Goal: Information Seeking & Learning: Find specific page/section

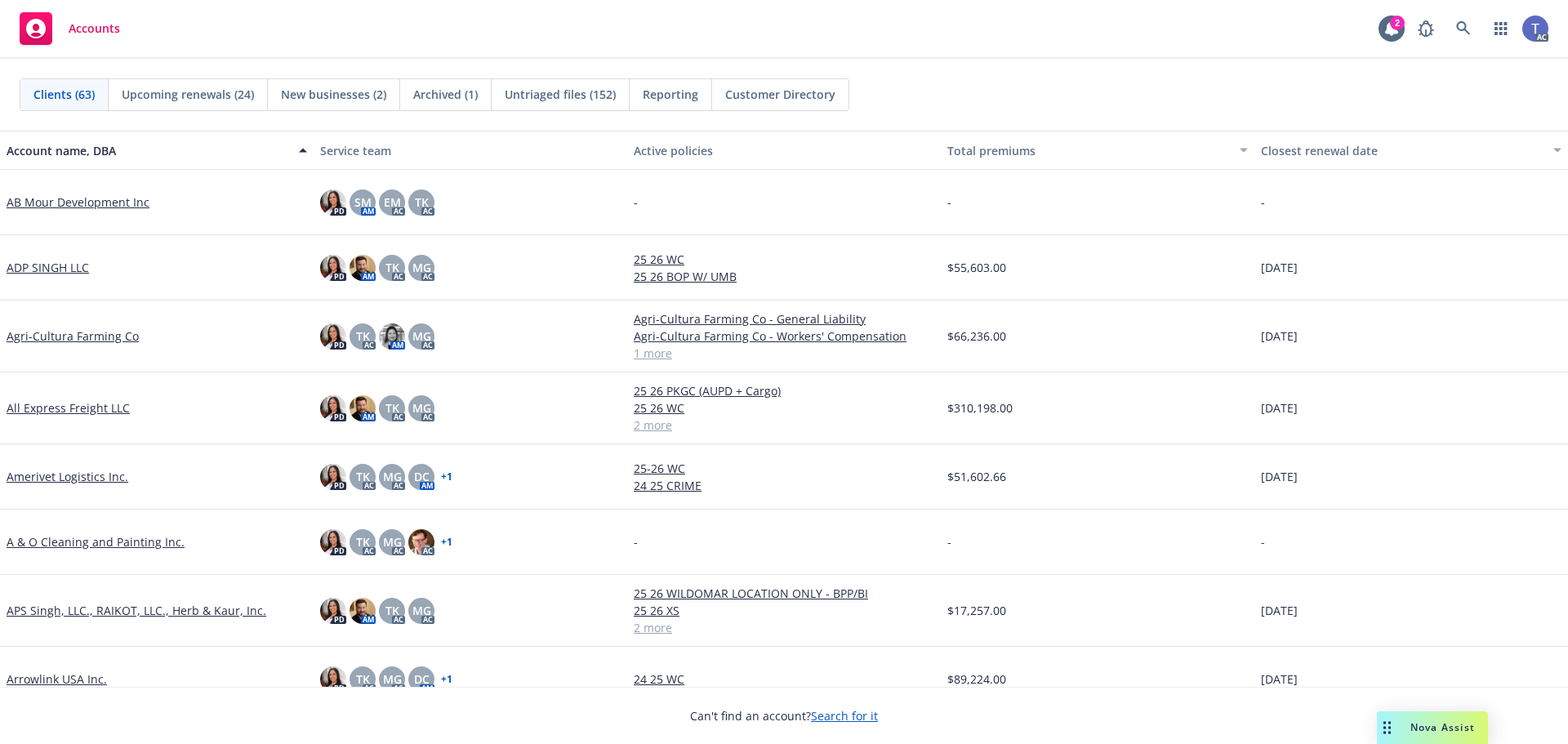
click at [797, 33] on div "Accounts 2 AC" at bounding box center [784, 29] width 1568 height 58
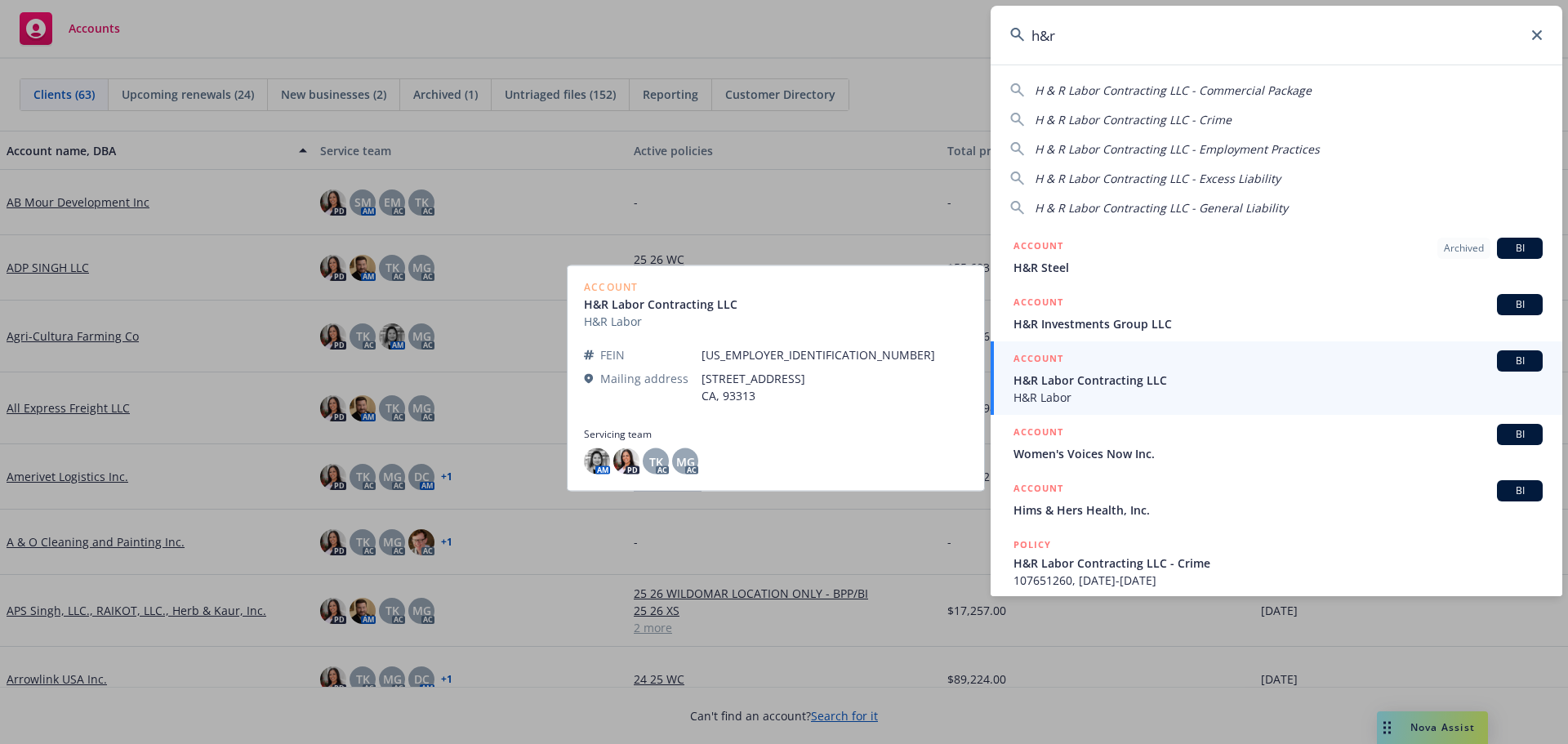
type input "h&r"
click at [1100, 369] on div "ACCOUNT BI" at bounding box center [1279, 361] width 529 height 21
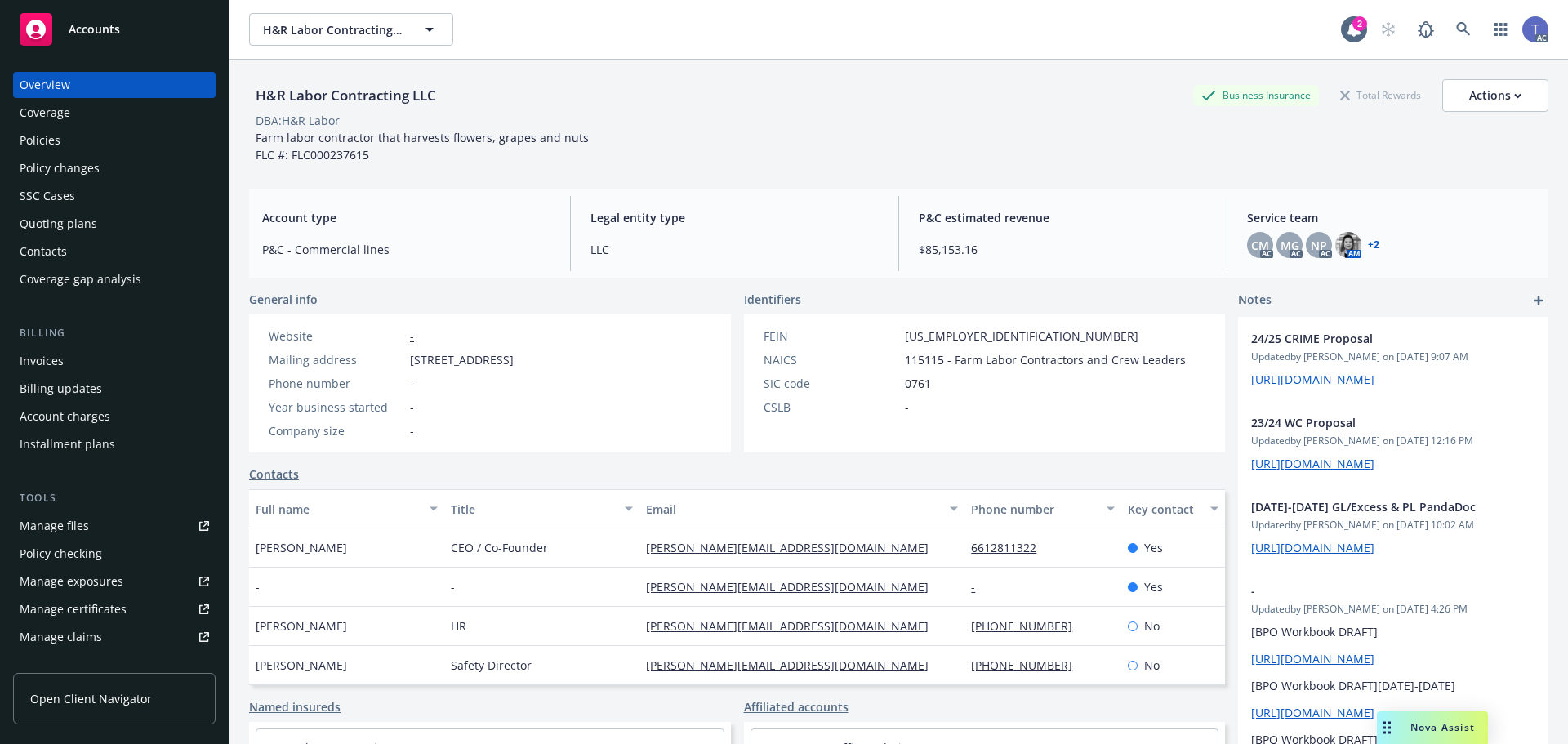
drag, startPoint x: 69, startPoint y: 354, endPoint x: 57, endPoint y: 338, distance: 20.0
click at [69, 353] on div "Invoices" at bounding box center [114, 361] width 190 height 26
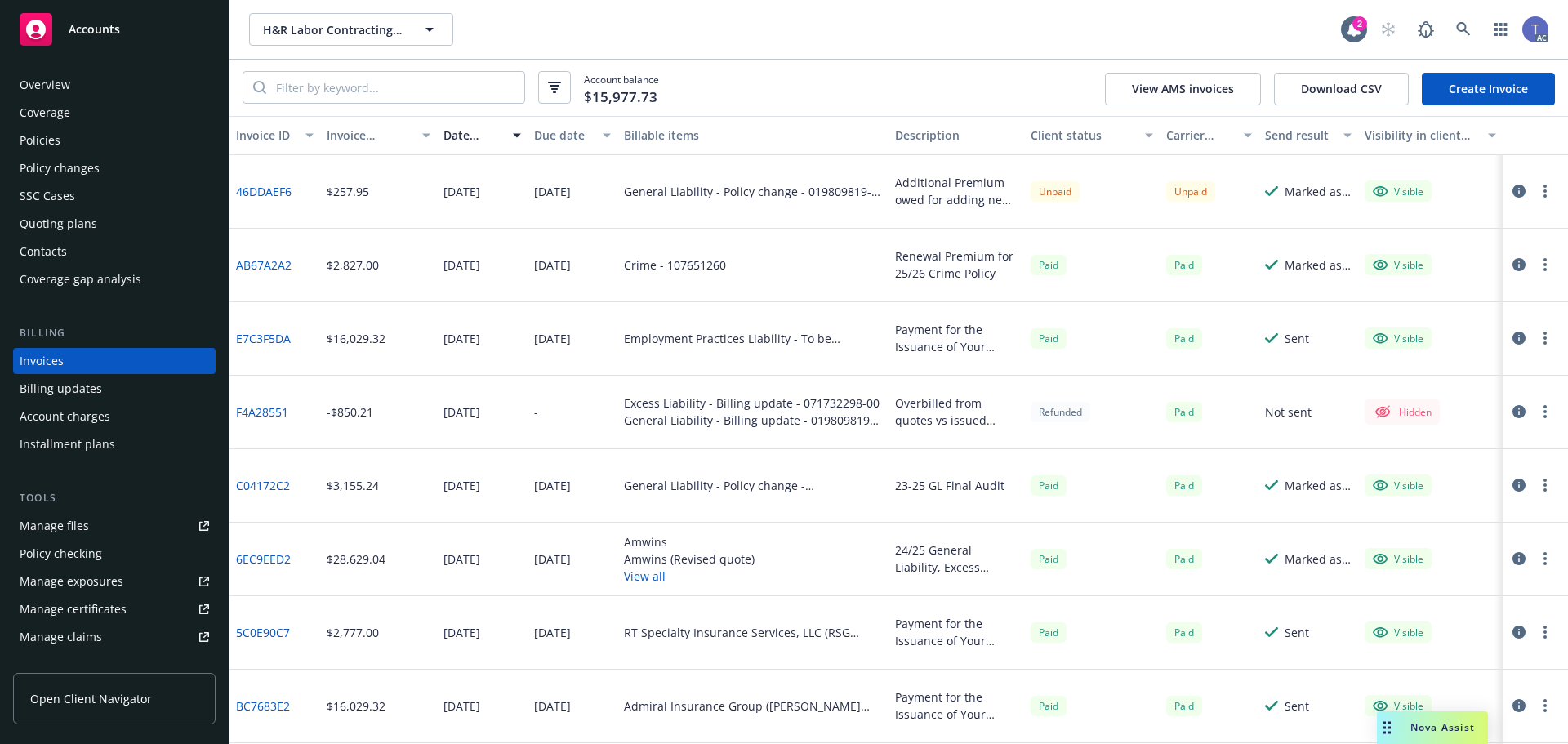
click at [1543, 193] on circle "button" at bounding box center [1545, 192] width 4 height 4
click at [1418, 283] on link "Copy invoice URL" at bounding box center [1437, 290] width 208 height 33
click at [826, 12] on div "H&R Labor Contracting LLC H&R Labor Contracting LLC 2 AC" at bounding box center [898, 29] width 1339 height 58
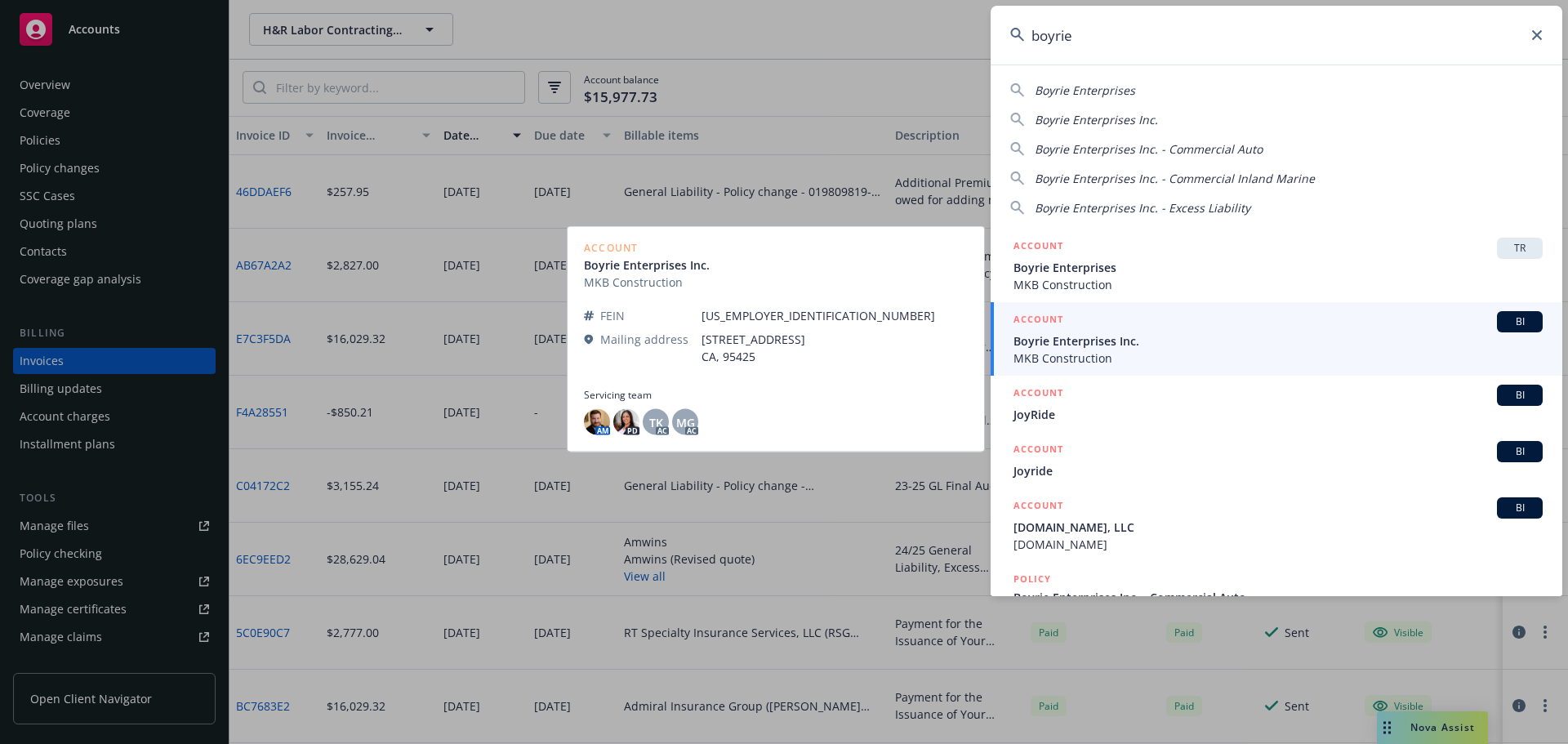
type input "boyrie"
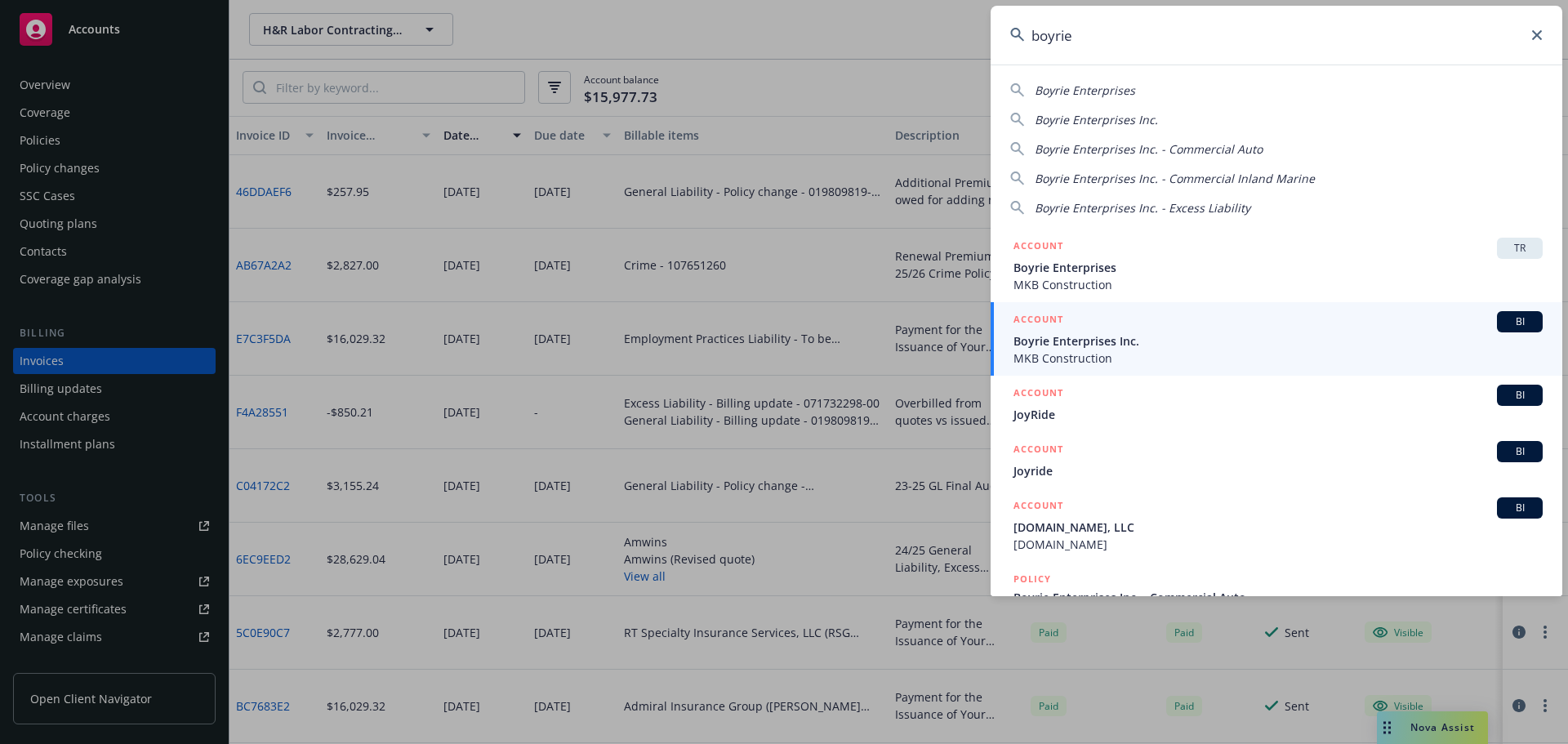
click at [1086, 353] on span "MKB Construction" at bounding box center [1279, 358] width 529 height 17
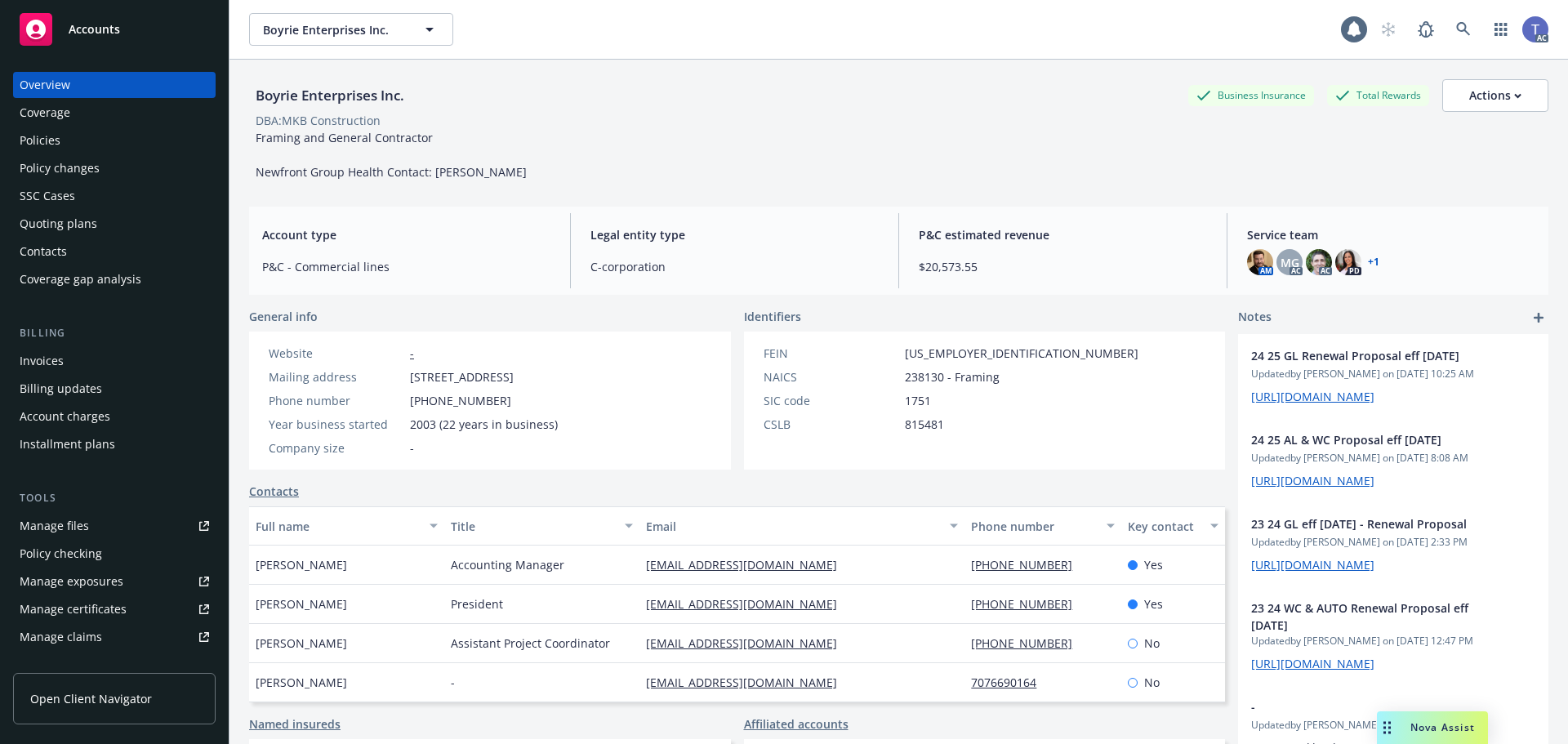
click at [99, 144] on div "Policies" at bounding box center [114, 141] width 190 height 26
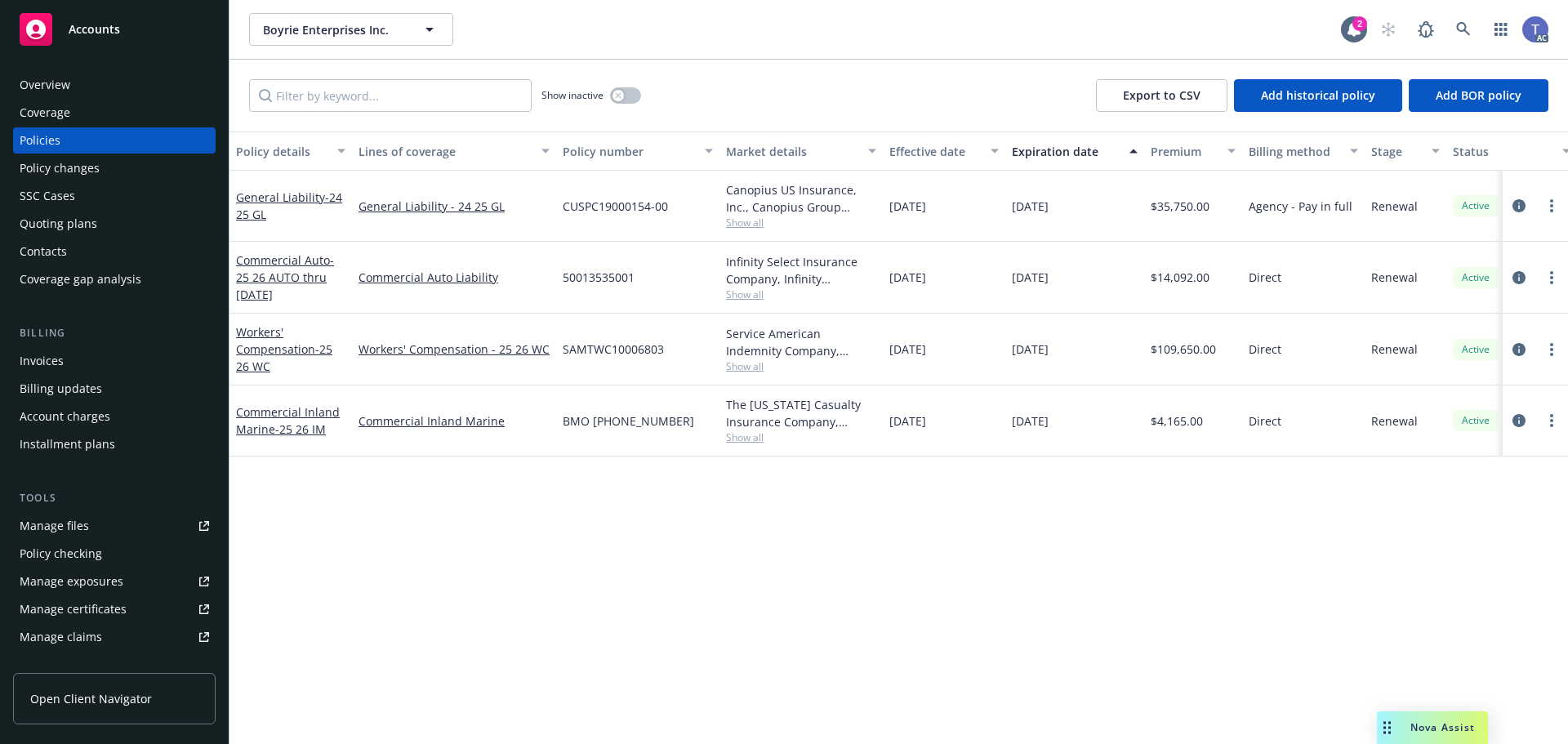
click at [1565, 353] on div at bounding box center [1536, 350] width 66 height 72
click at [1555, 351] on link "more" at bounding box center [1552, 349] width 19 height 19
click at [1456, 584] on link "Copy logging email" at bounding box center [1465, 580] width 192 height 33
click at [735, 62] on div "Show inactive Export to CSV Add historical policy Add BOR policy" at bounding box center [898, 95] width 1339 height 72
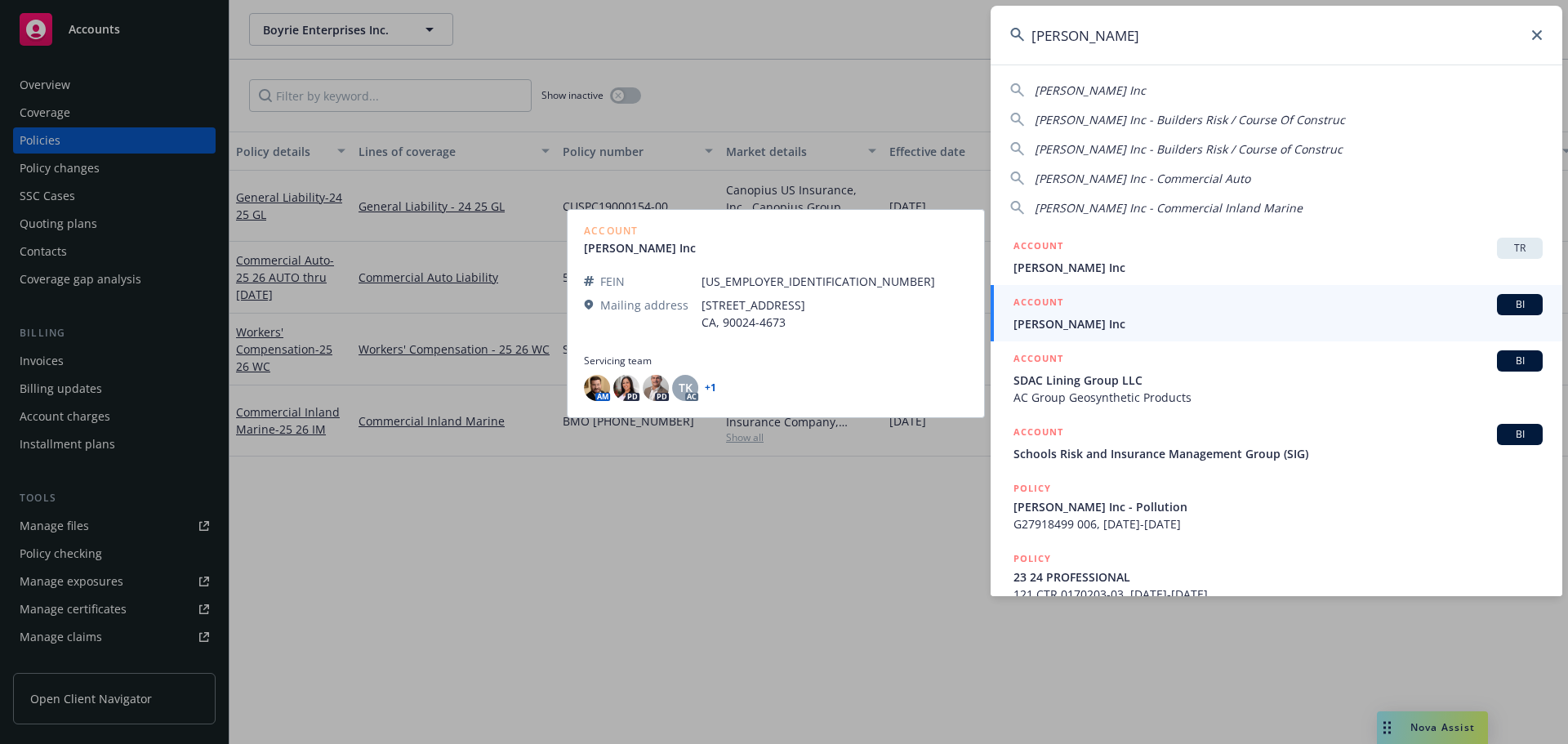
type input "[PERSON_NAME]"
click at [1164, 324] on span "[PERSON_NAME] Inc" at bounding box center [1279, 323] width 529 height 17
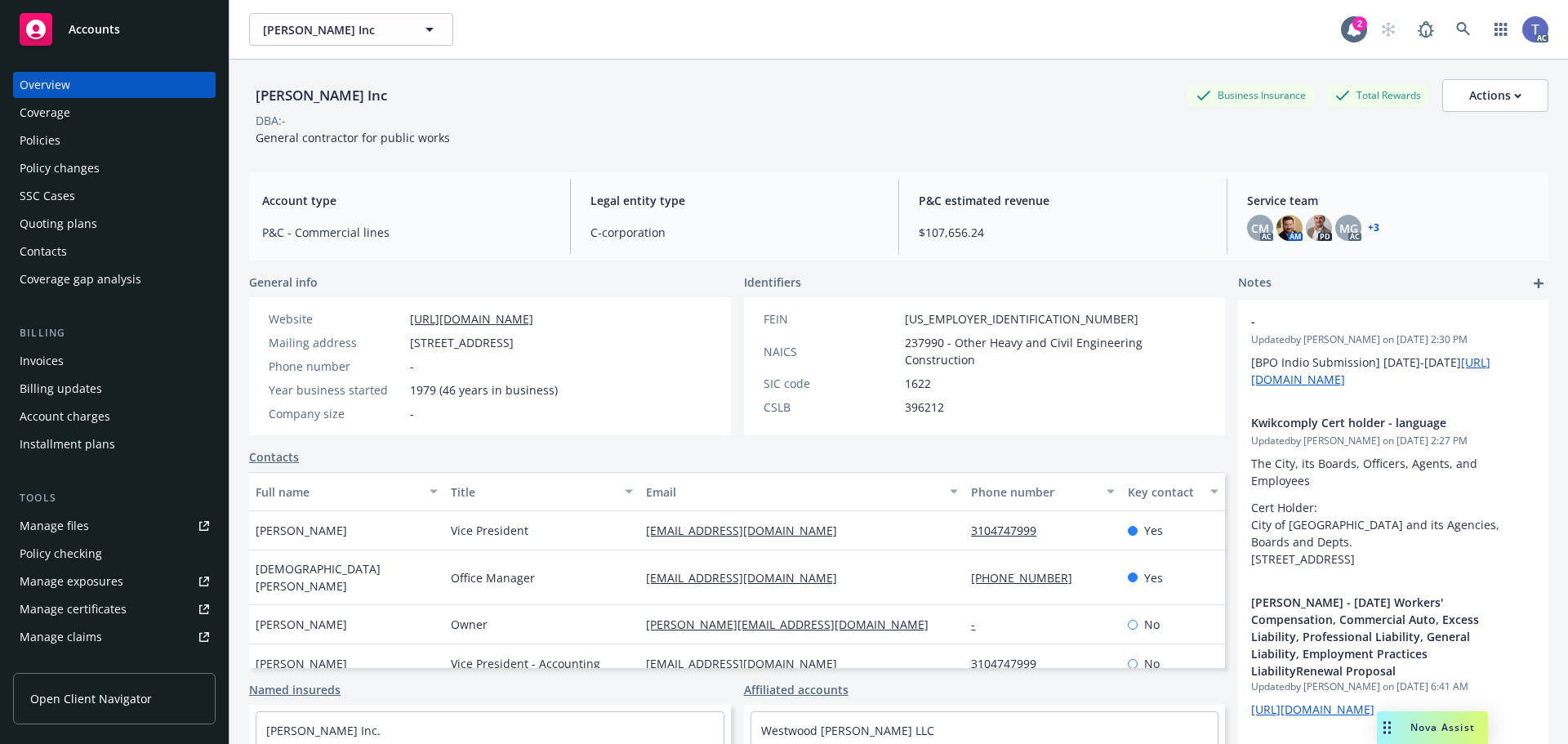
click at [35, 132] on div "Policies" at bounding box center [39, 141] width 41 height 26
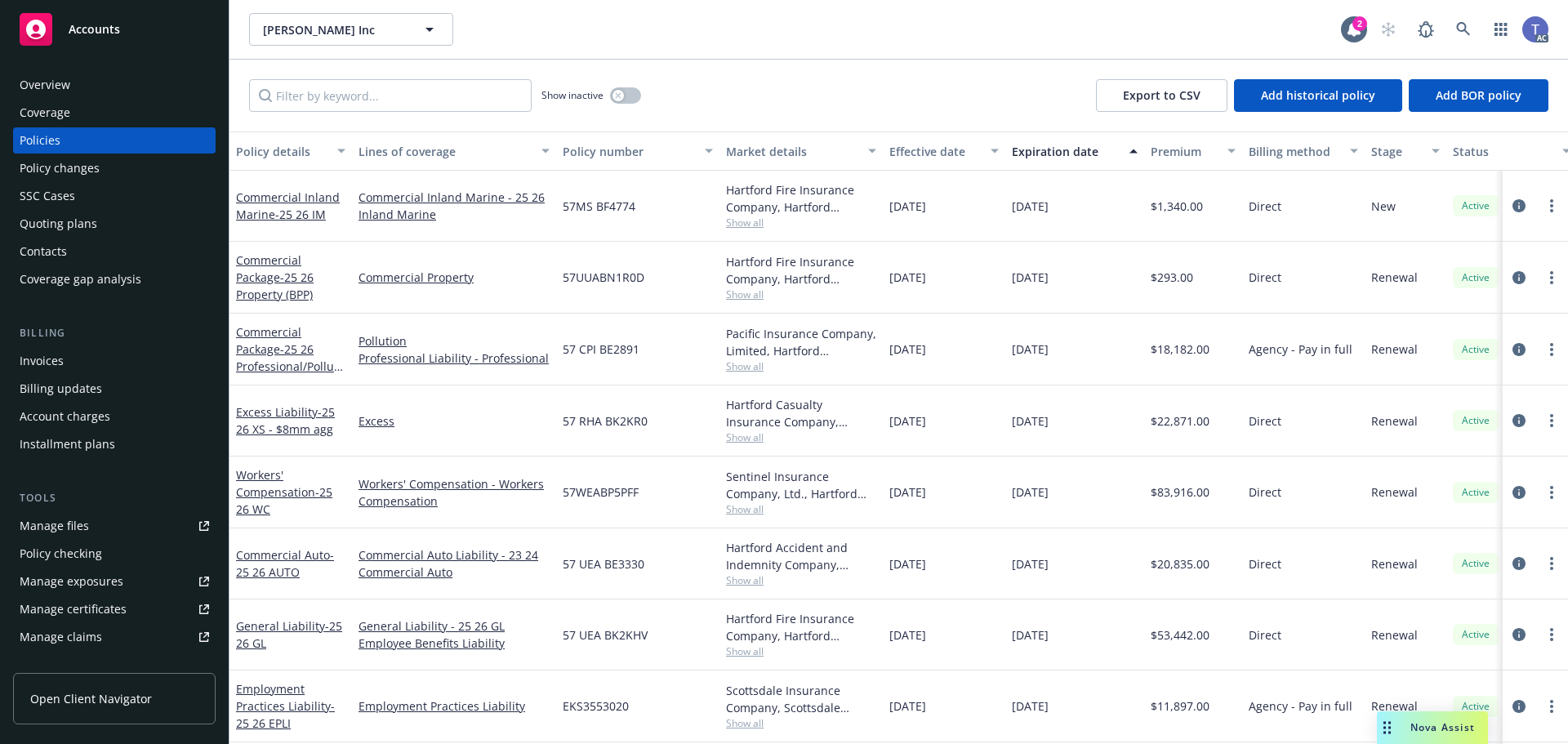
click at [711, 45] on div "[PERSON_NAME] Inc [PERSON_NAME] Inc" at bounding box center [795, 29] width 1092 height 33
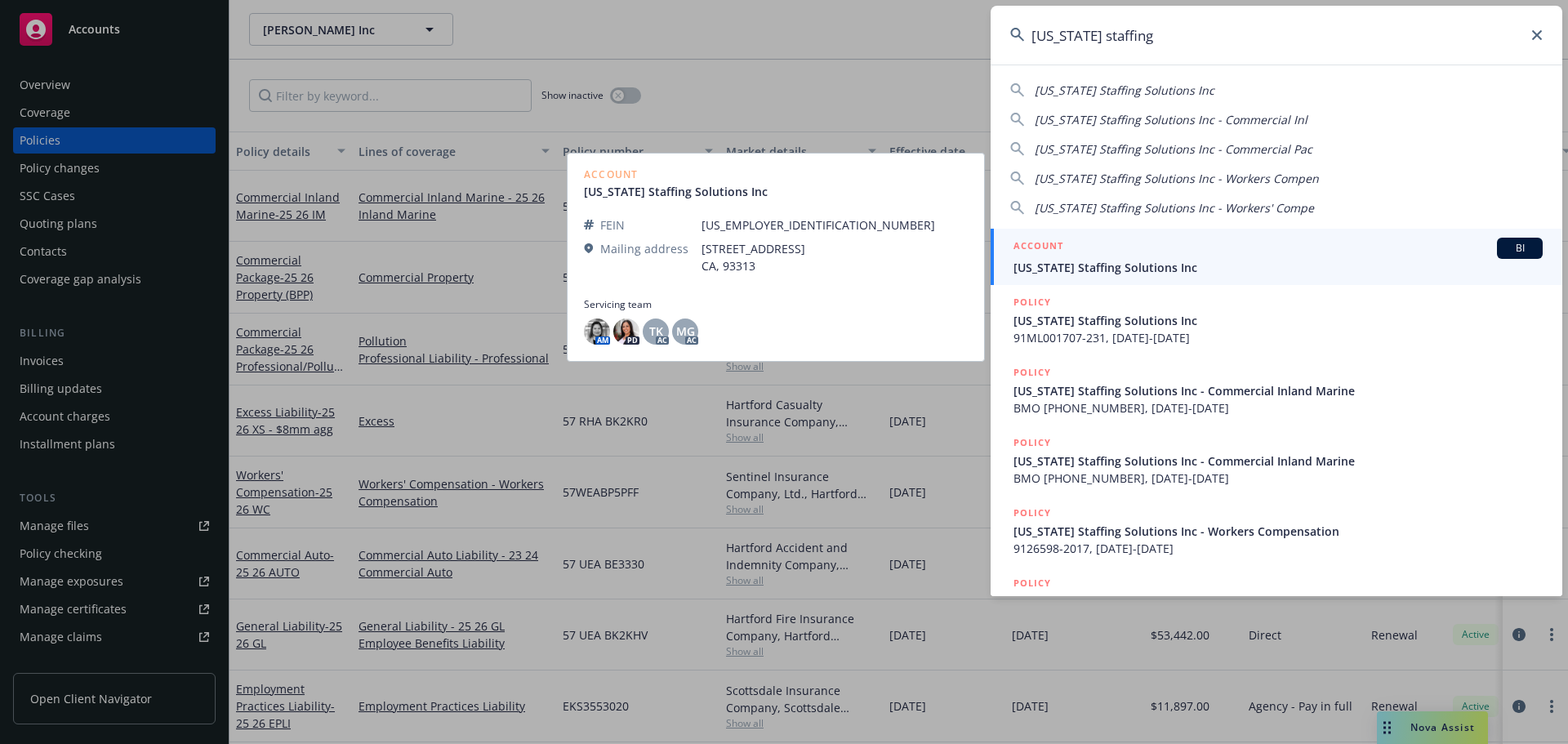
type input "[US_STATE] staffing"
click at [1135, 253] on div "ACCOUNT BI" at bounding box center [1279, 247] width 529 height 21
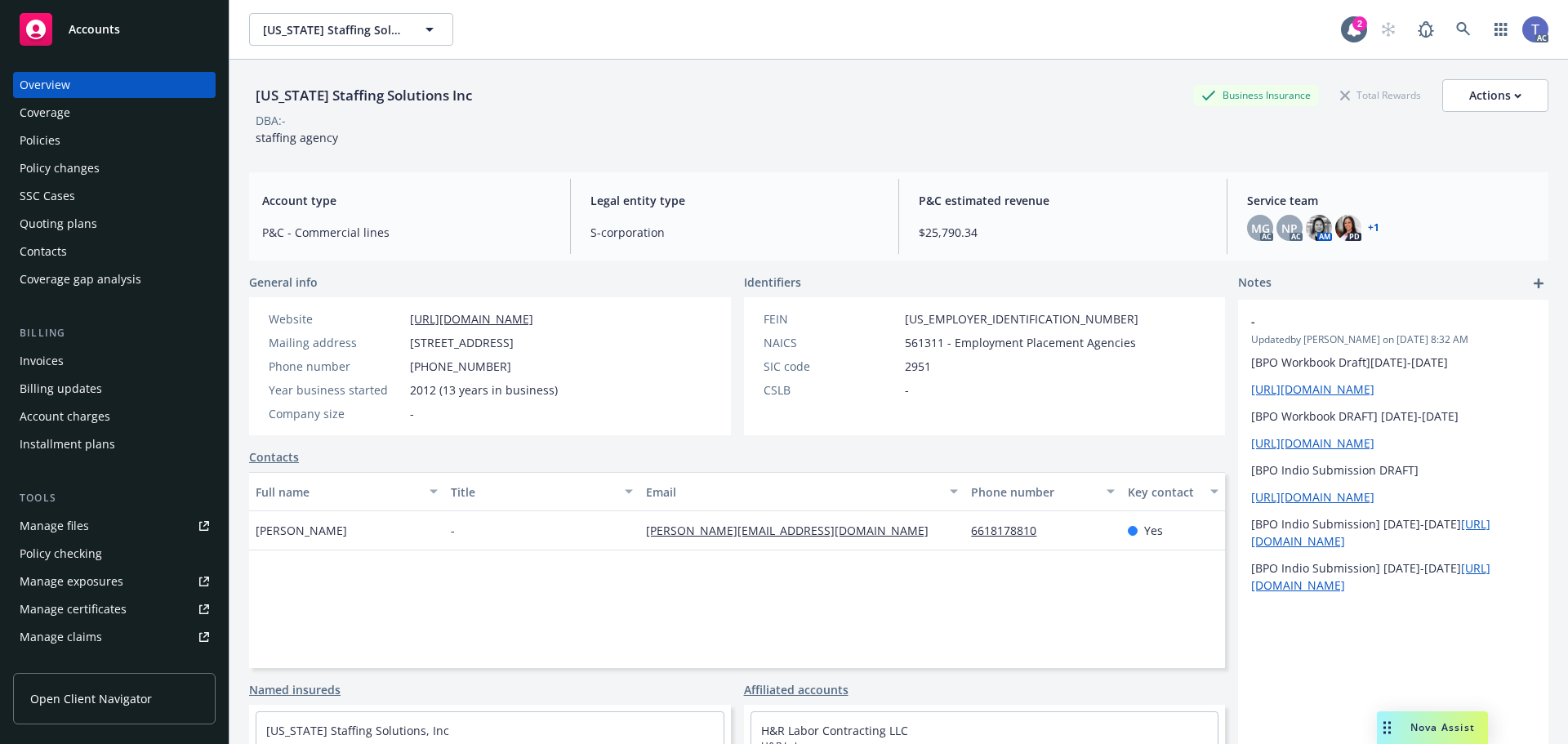
click at [747, 117] on div "DBA: -" at bounding box center [899, 121] width 1300 height 17
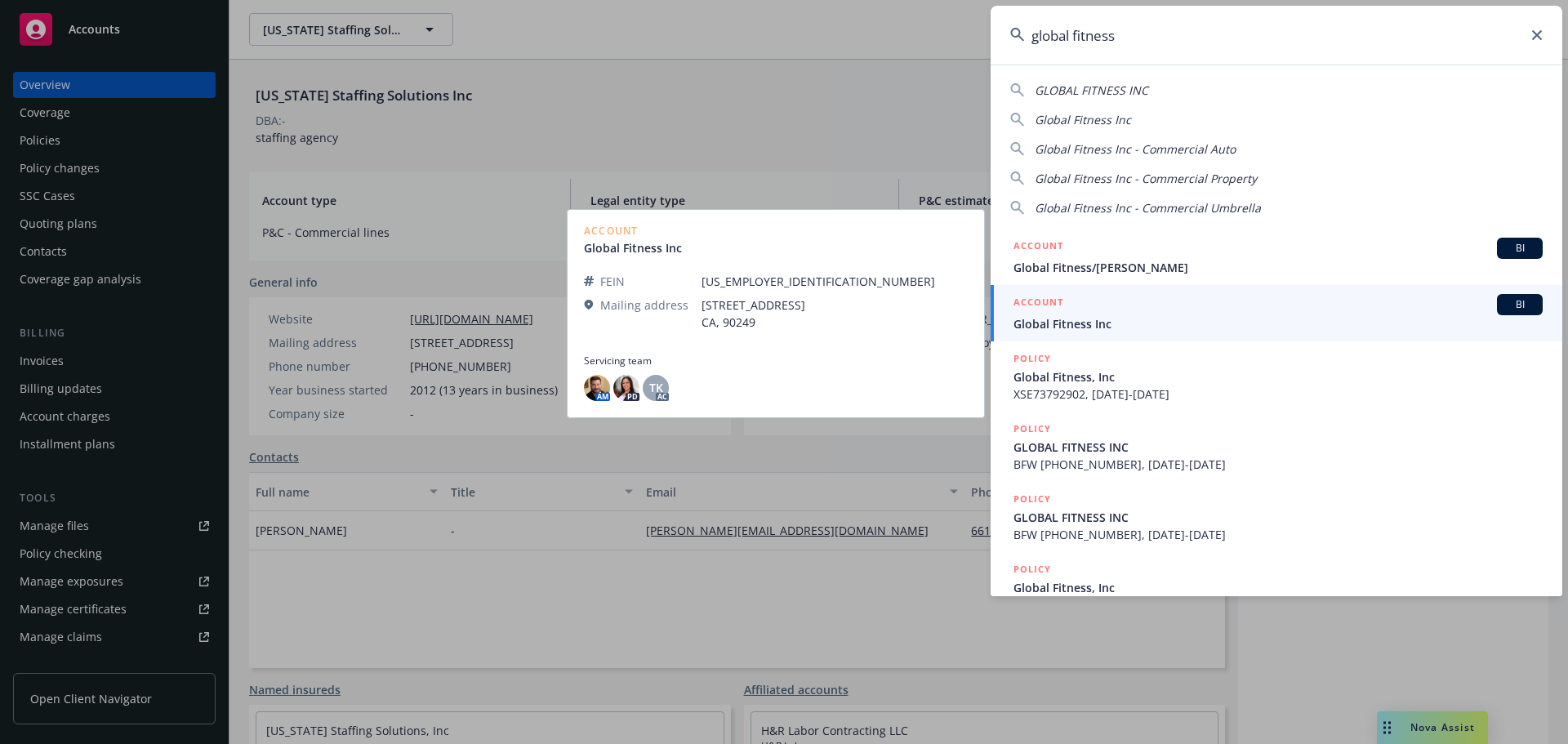
type input "global fitness"
click at [1121, 305] on div "ACCOUNT BI" at bounding box center [1279, 304] width 529 height 21
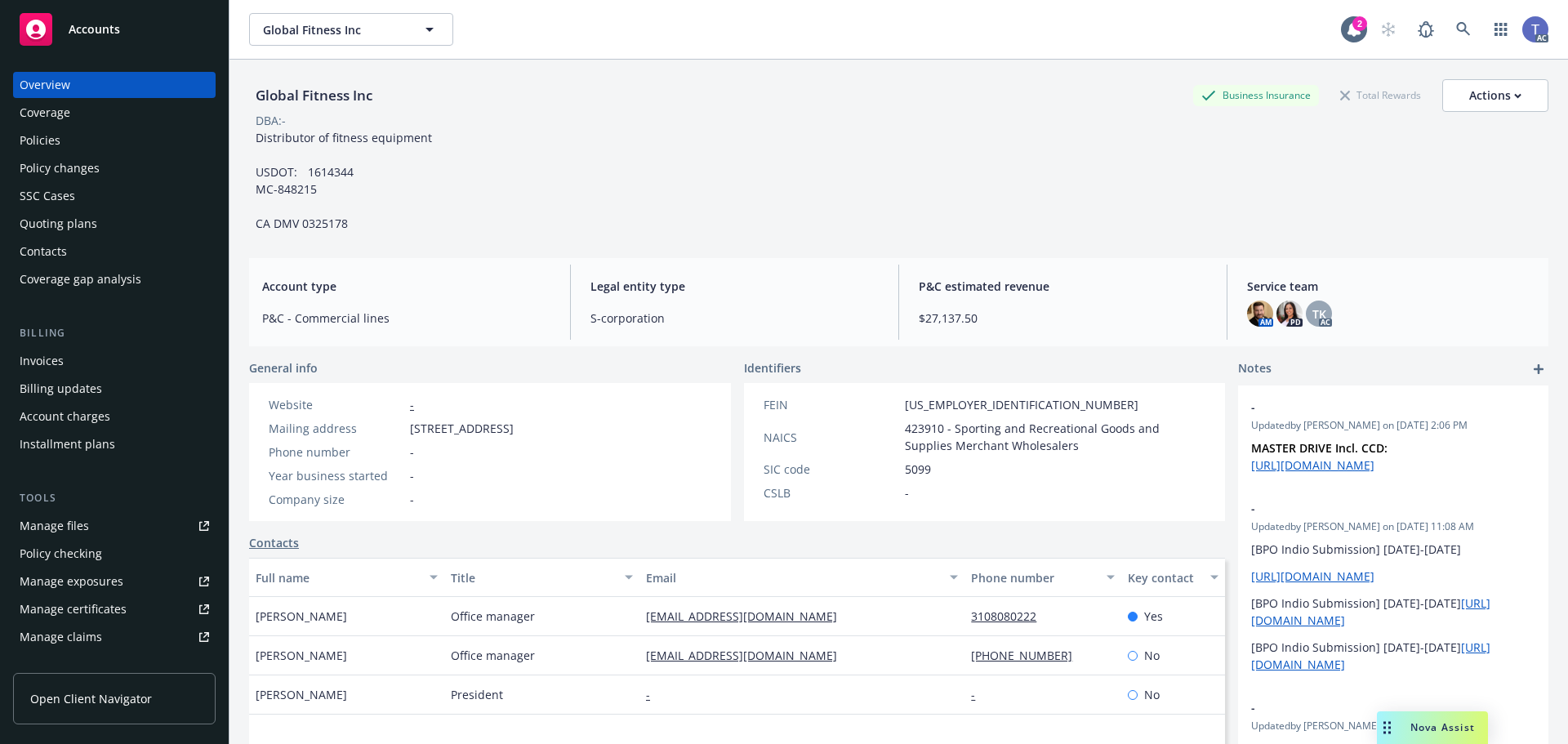
click at [72, 136] on div "Policies" at bounding box center [114, 141] width 190 height 26
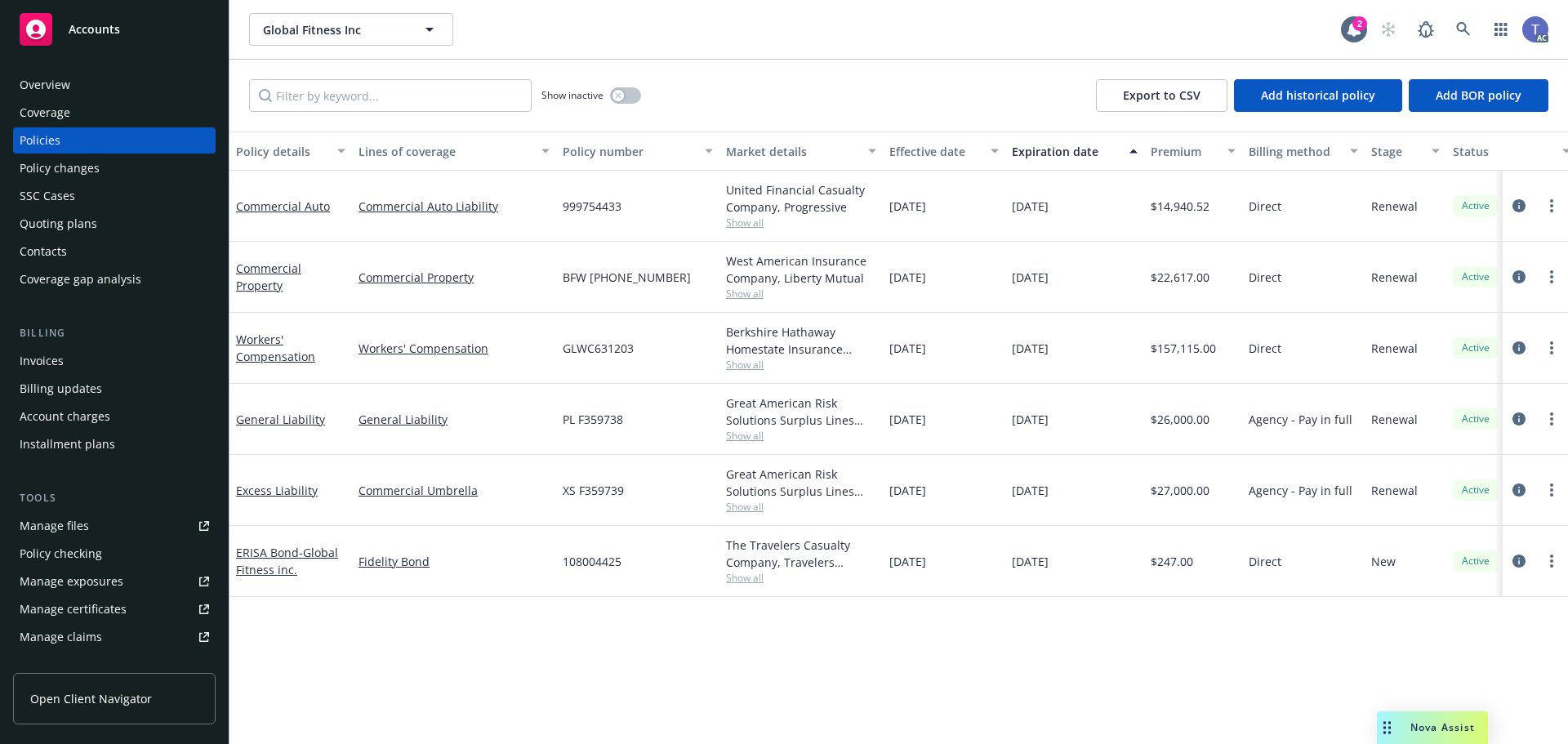
click at [584, 212] on span "999754433" at bounding box center [592, 206] width 58 height 17
copy span "999754433"
click at [83, 160] on div "Policy changes" at bounding box center [59, 168] width 80 height 26
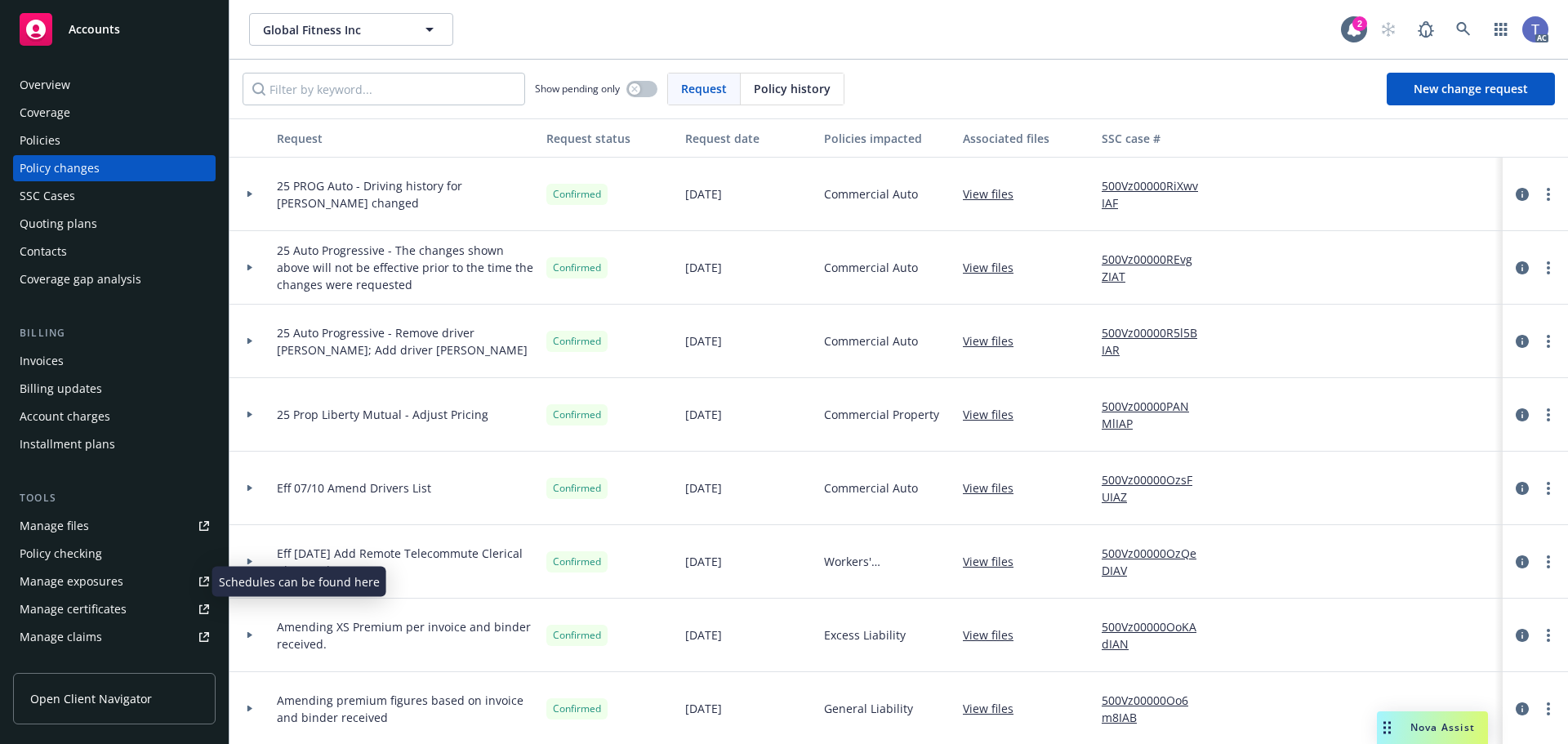
click at [82, 581] on div "Manage exposures" at bounding box center [71, 582] width 104 height 26
click at [67, 232] on div "Quoting plans" at bounding box center [57, 224] width 78 height 26
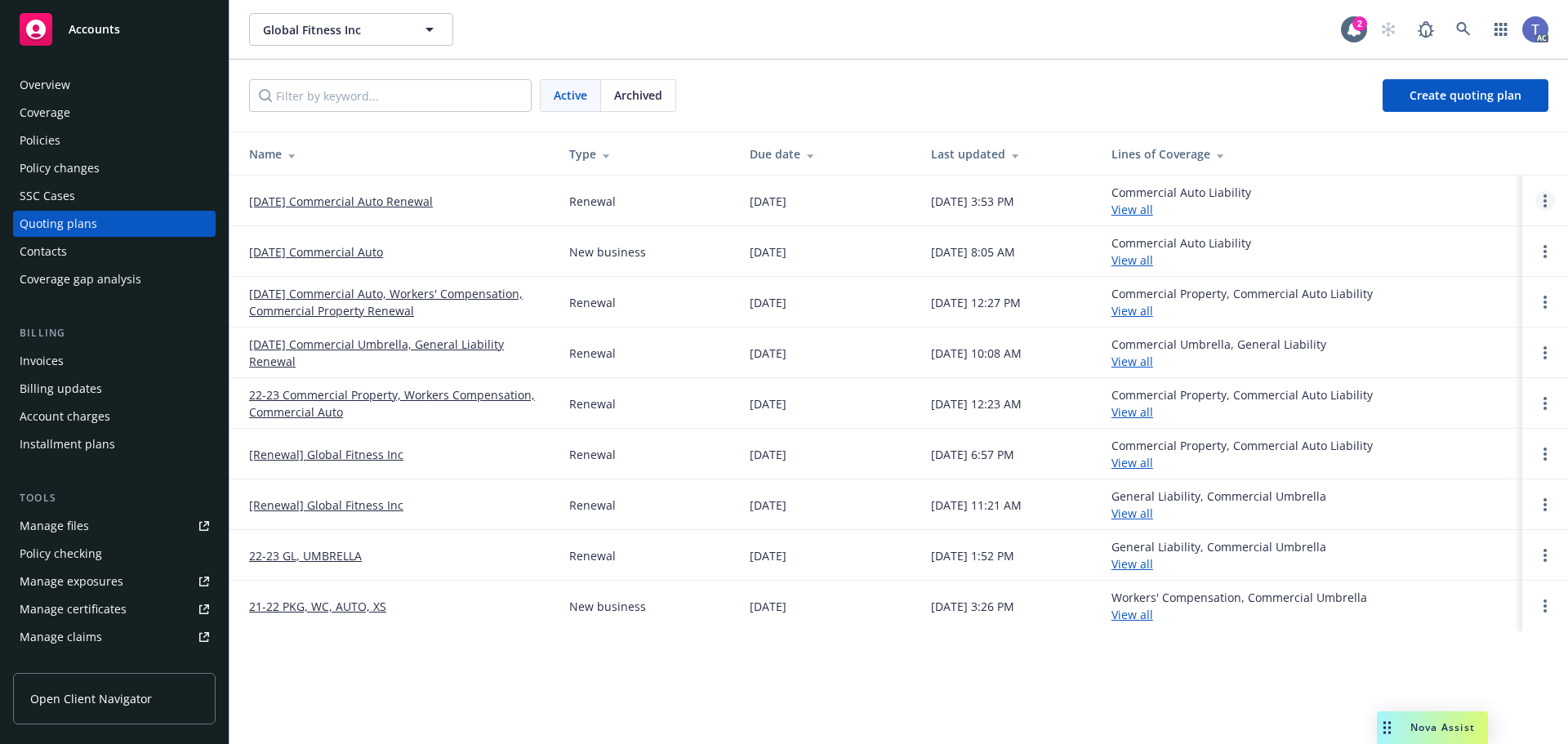
click at [1541, 194] on link "Open options" at bounding box center [1544, 200] width 19 height 19
click at [1458, 89] on span "Copy logging email" at bounding box center [1461, 89] width 143 height 16
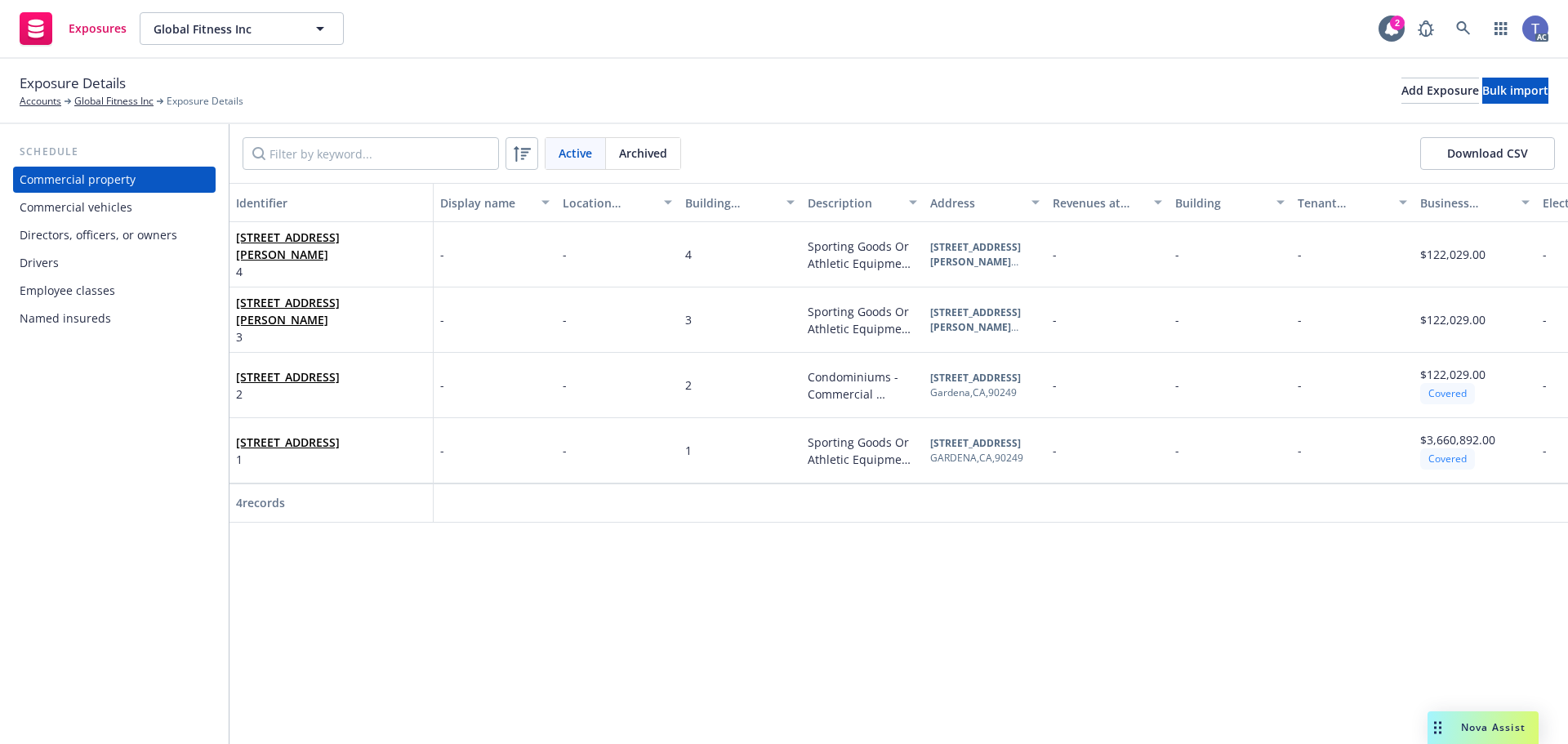
drag, startPoint x: 92, startPoint y: 267, endPoint x: 160, endPoint y: 256, distance: 68.9
click at [92, 267] on div "Drivers" at bounding box center [114, 263] width 190 height 26
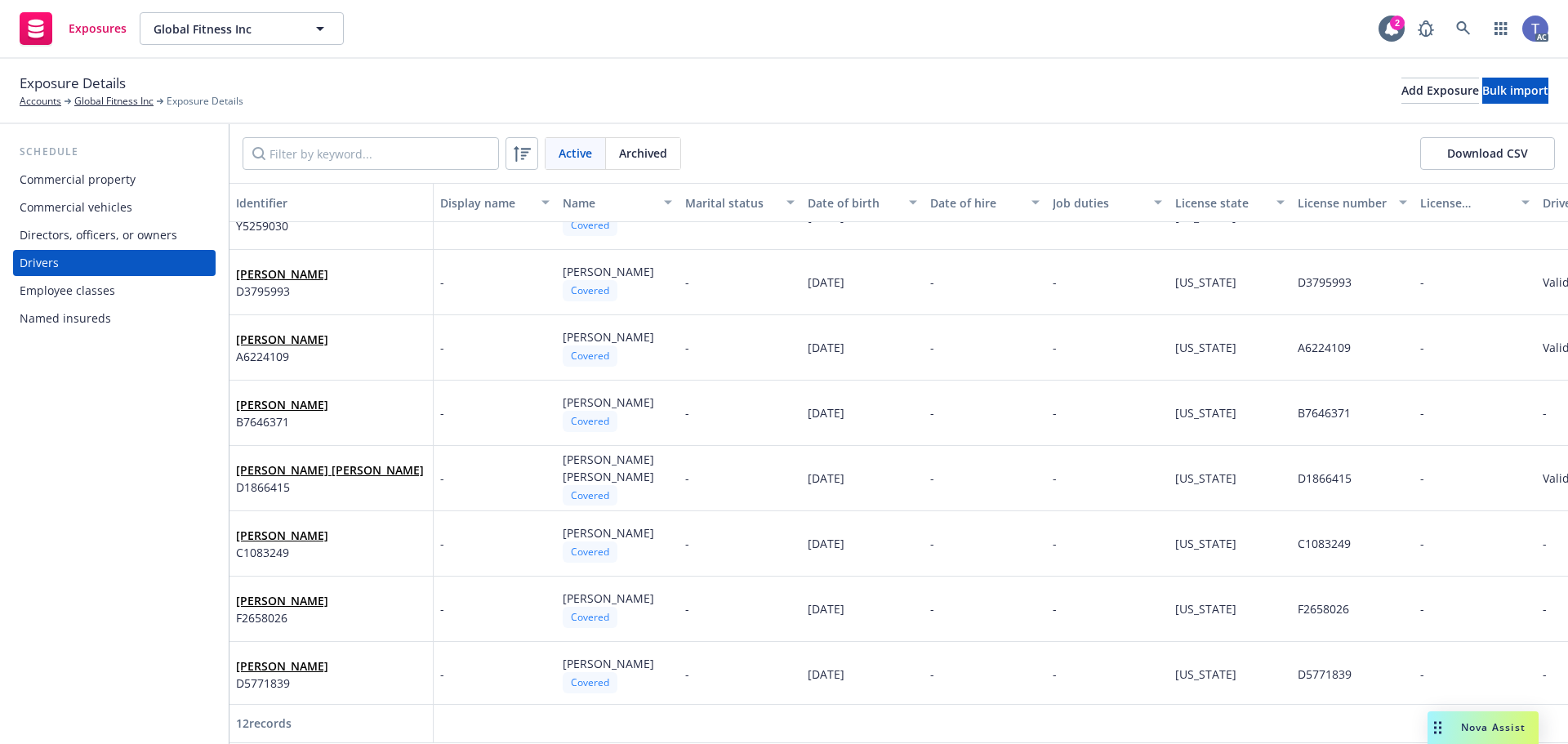
scroll to position [315, 0]
